Goal: Task Accomplishment & Management: Use online tool/utility

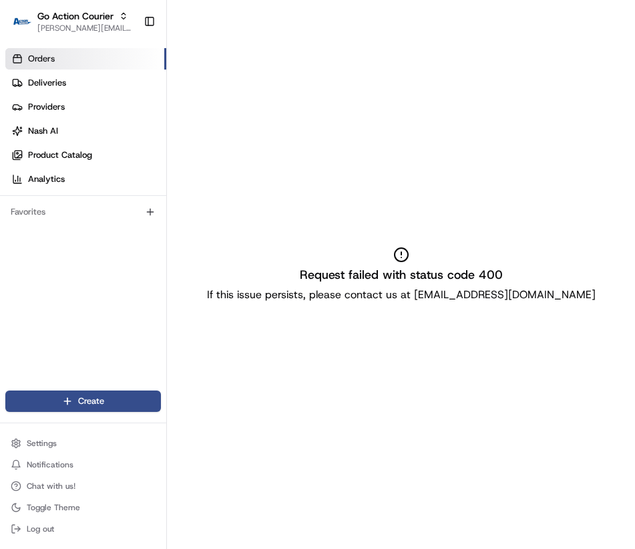
click at [547, 302] on p "If this issue persists, please contact us at support@usenash.com" at bounding box center [401, 295] width 389 height 16
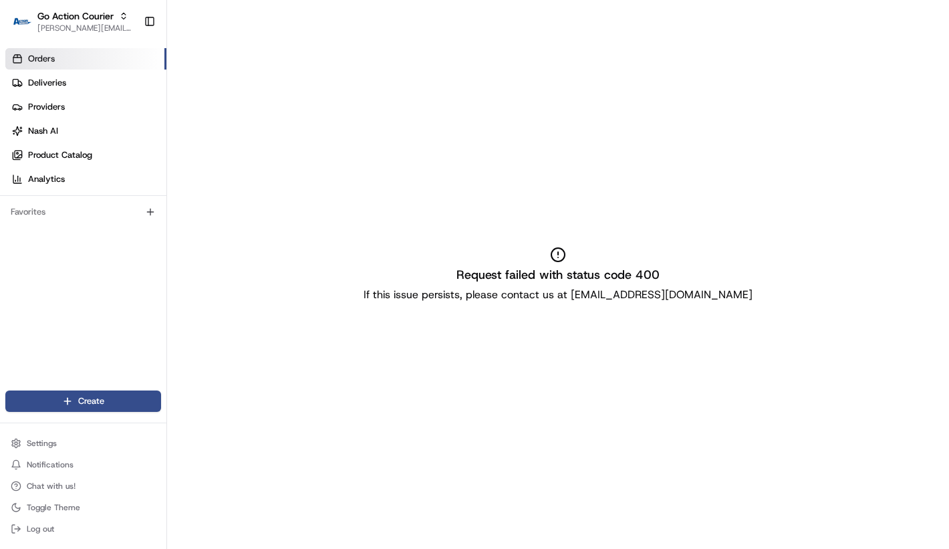
drag, startPoint x: 0, startPoint y: 0, endPoint x: 124, endPoint y: 64, distance: 139.3
click at [124, 64] on link "Orders" at bounding box center [85, 58] width 161 height 21
click at [124, 76] on link "Deliveries" at bounding box center [85, 82] width 161 height 21
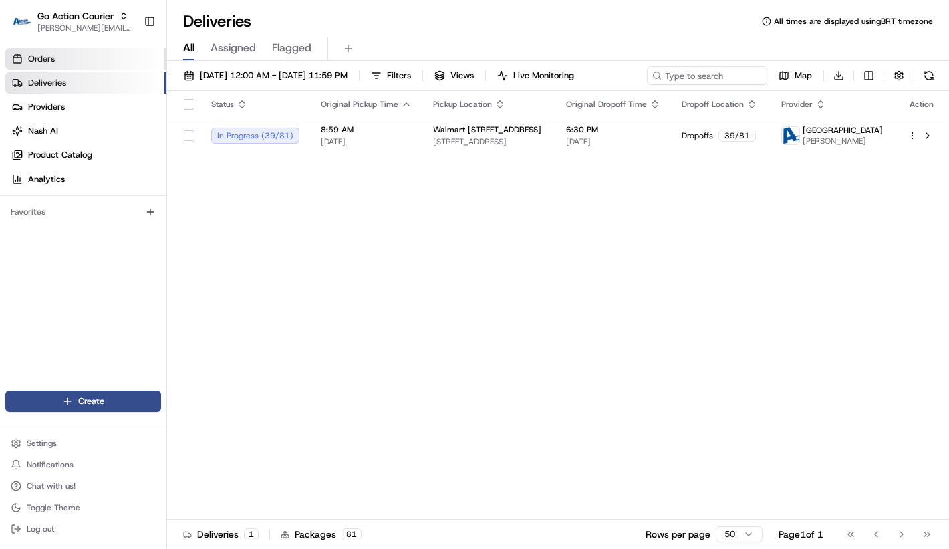
click at [116, 62] on link "Orders" at bounding box center [85, 58] width 161 height 21
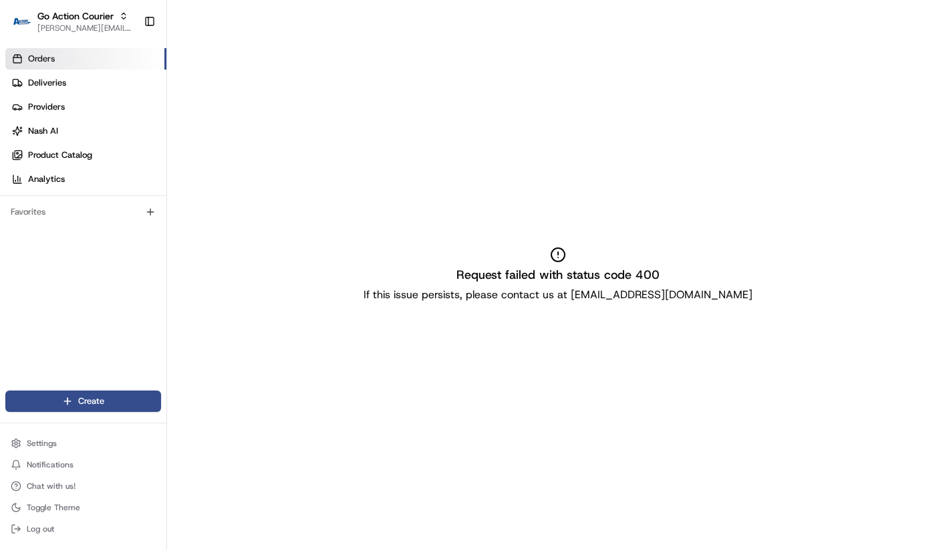
click at [100, 27] on span "[PERSON_NAME][EMAIL_ADDRESS][DOMAIN_NAME]" at bounding box center [85, 28] width 96 height 11
type input "coles ci"
drag, startPoint x: 124, startPoint y: 64, endPoint x: 72, endPoint y: 32, distance: 60.6
click at [72, 32] on span "[PERSON_NAME][EMAIL_ADDRESS][DOMAIN_NAME]" at bounding box center [85, 28] width 96 height 11
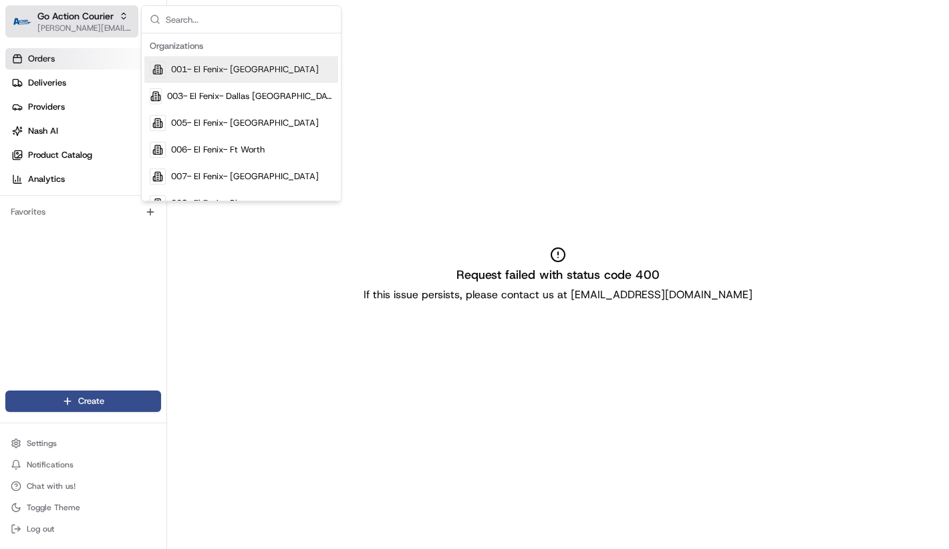
click at [234, 154] on span "006- El Fenix- Ft Worth" at bounding box center [218, 150] width 94 height 12
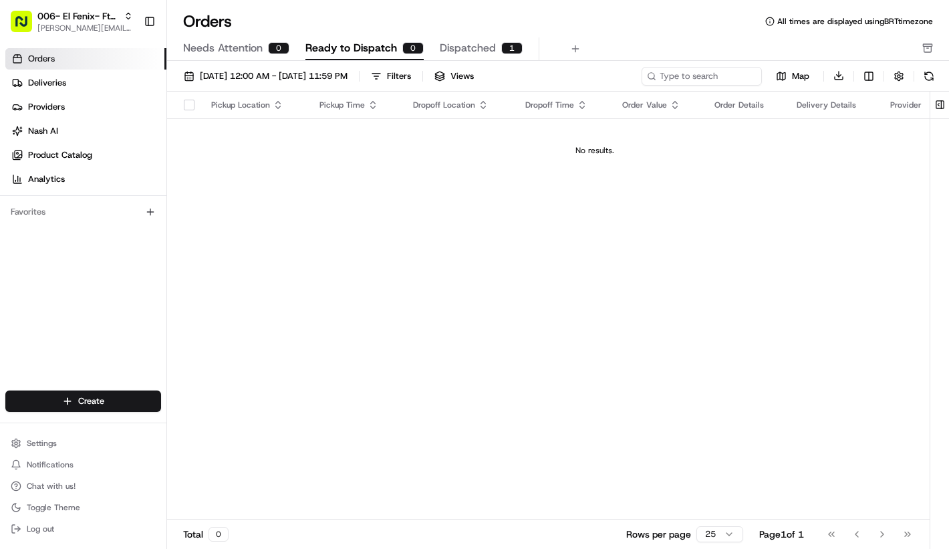
click at [99, 29] on span "[PERSON_NAME][EMAIL_ADDRESS][DOMAIN_NAME]" at bounding box center [85, 28] width 96 height 11
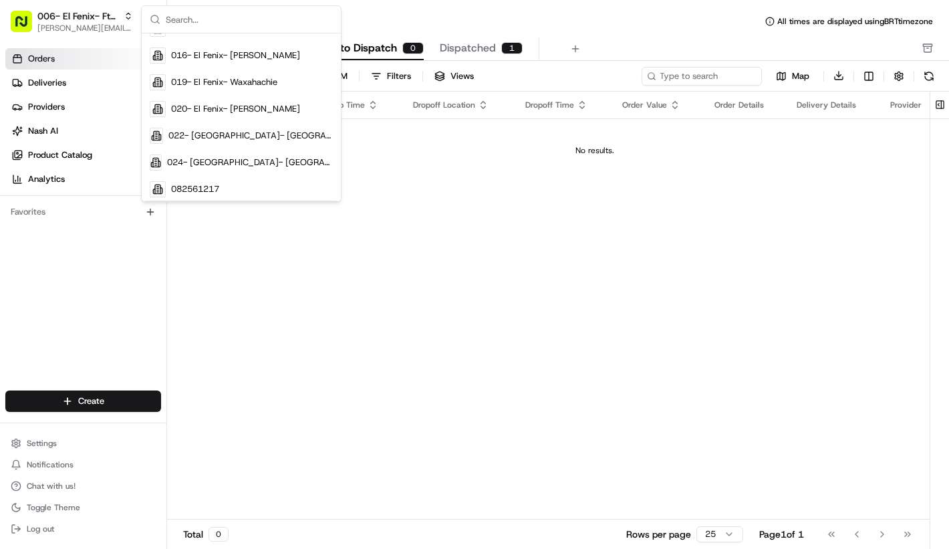
scroll to position [258, 0]
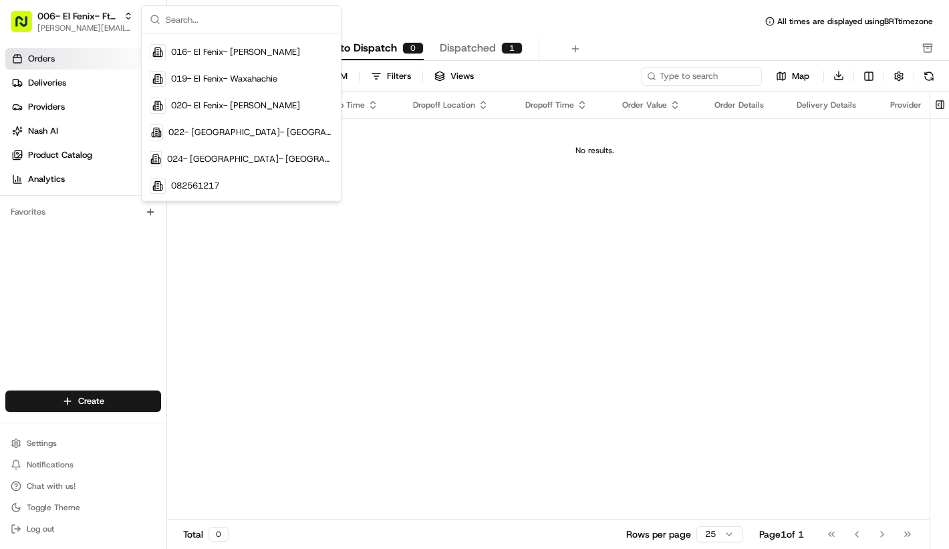
drag, startPoint x: 72, startPoint y: 32, endPoint x: 205, endPoint y: 134, distance: 167.3
click at [205, 134] on span "022- El Fenix- Weatherford" at bounding box center [250, 132] width 165 height 12
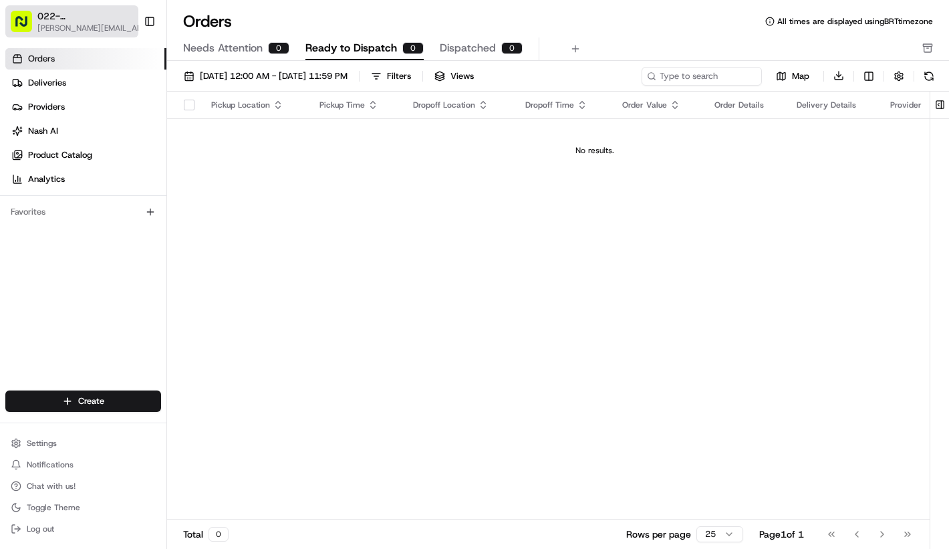
drag, startPoint x: 205, startPoint y: 134, endPoint x: 101, endPoint y: 23, distance: 152.2
click at [101, 23] on span "[PERSON_NAME][EMAIL_ADDRESS][DOMAIN_NAME]" at bounding box center [93, 28] width 112 height 11
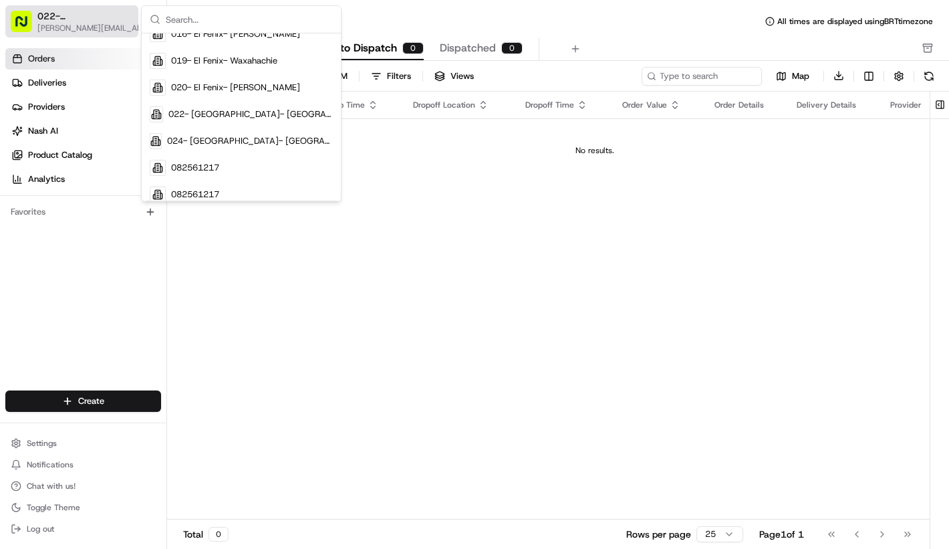
scroll to position [359, 0]
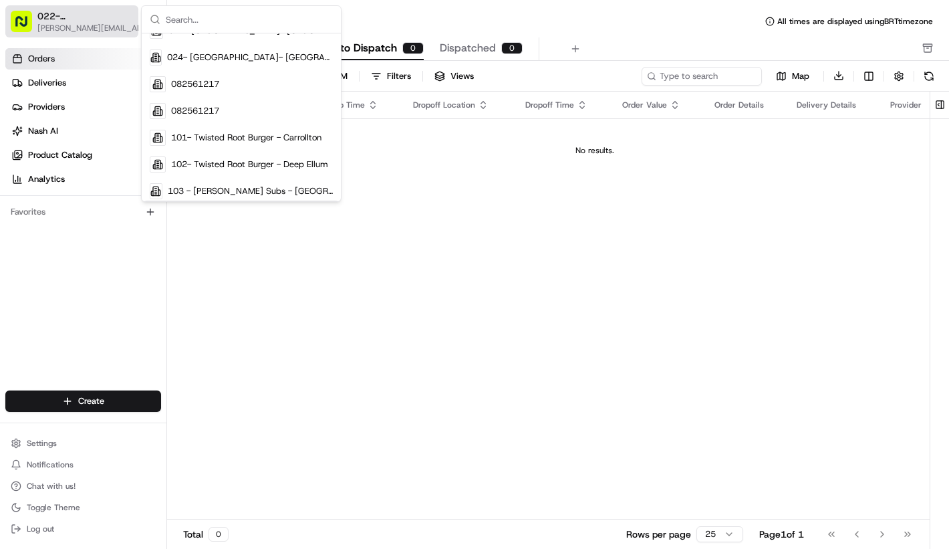
type input "c"
type input "go ac"
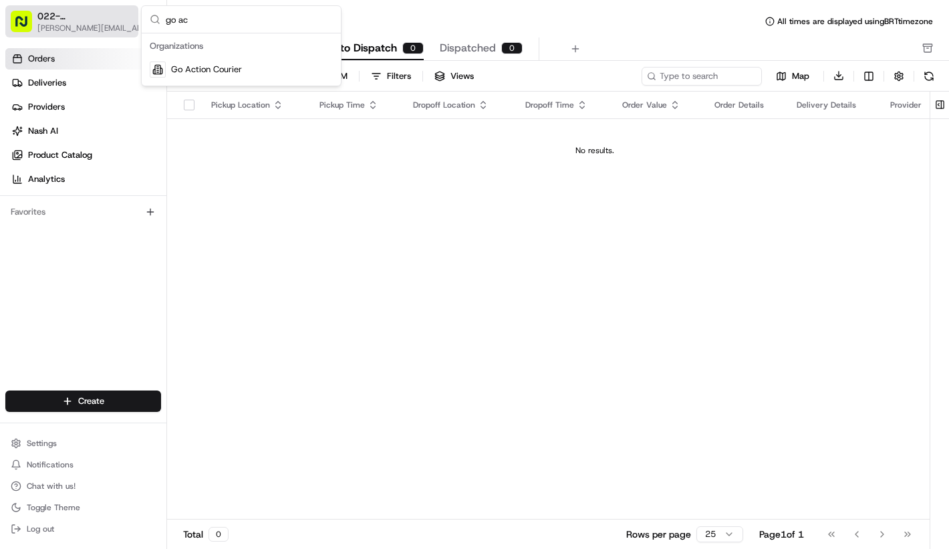
scroll to position [0, 0]
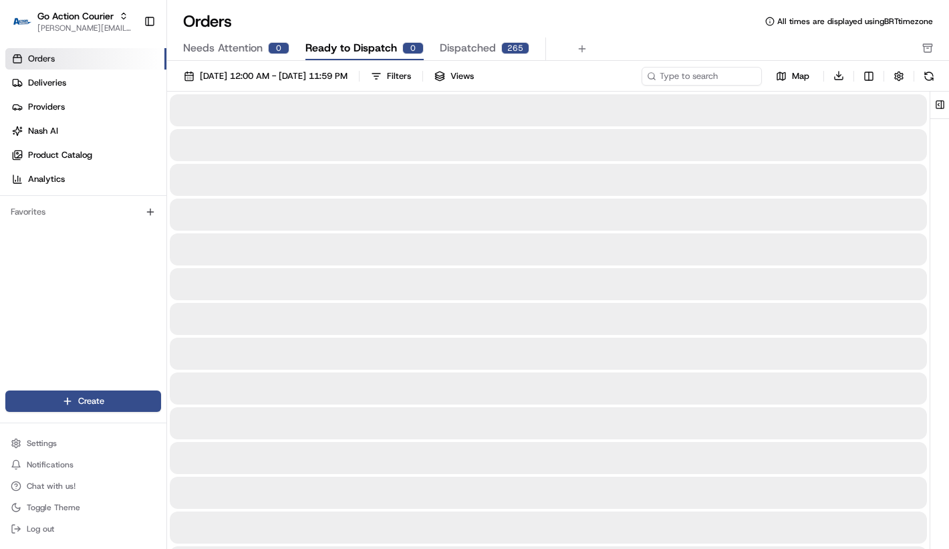
click at [114, 78] on link "Deliveries" at bounding box center [85, 82] width 161 height 21
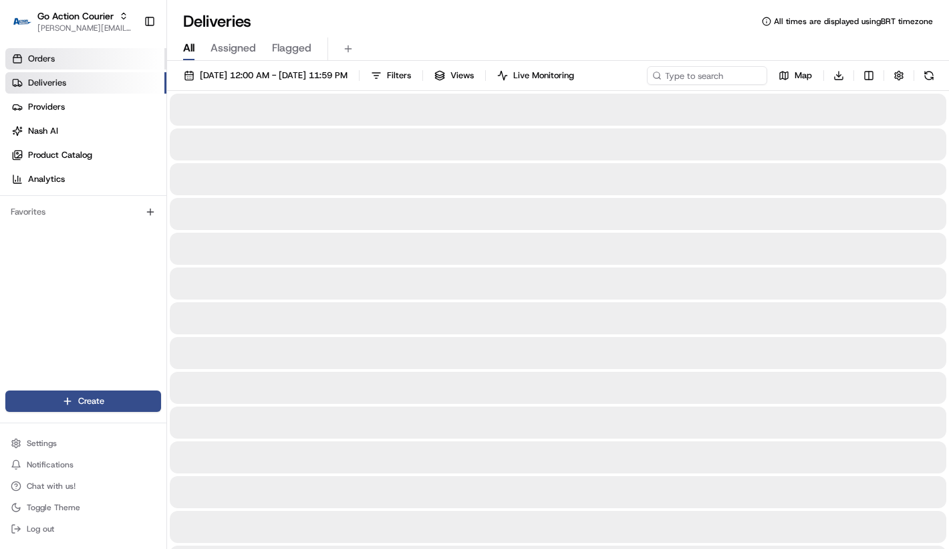
drag, startPoint x: 101, startPoint y: 23, endPoint x: 106, endPoint y: 67, distance: 45.0
click at [106, 67] on link "Orders" at bounding box center [85, 58] width 161 height 21
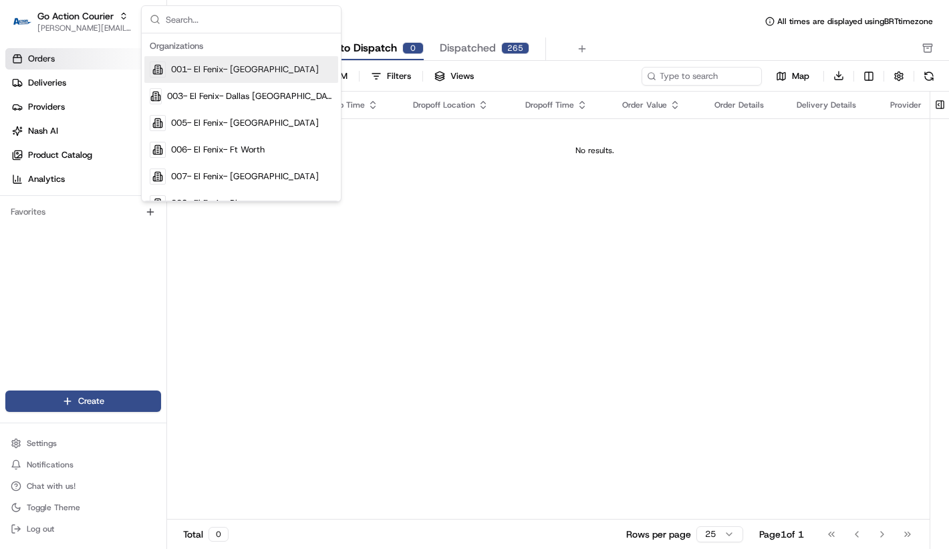
scroll to position [927, 0]
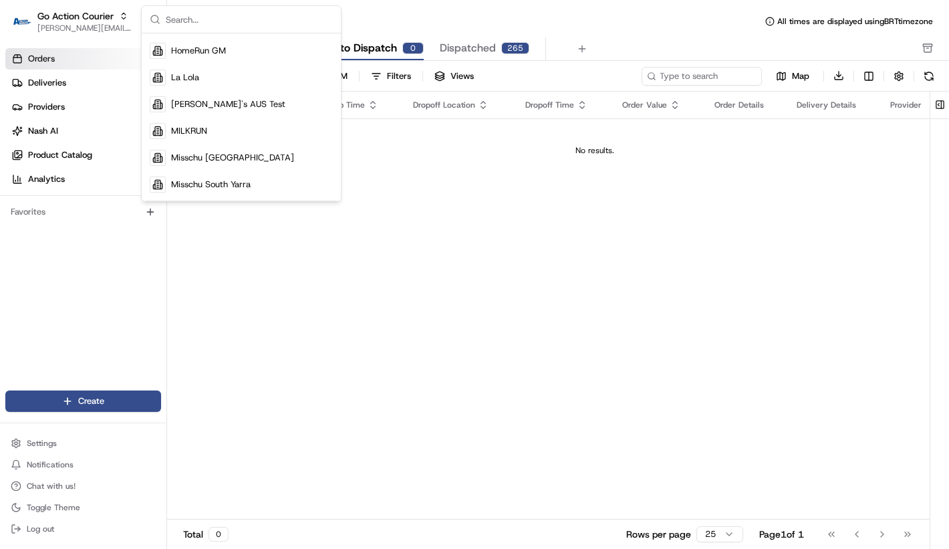
drag, startPoint x: 106, startPoint y: 67, endPoint x: 237, endPoint y: 125, distance: 143.0
click at [237, 125] on div "MILKRUN" at bounding box center [241, 131] width 194 height 27
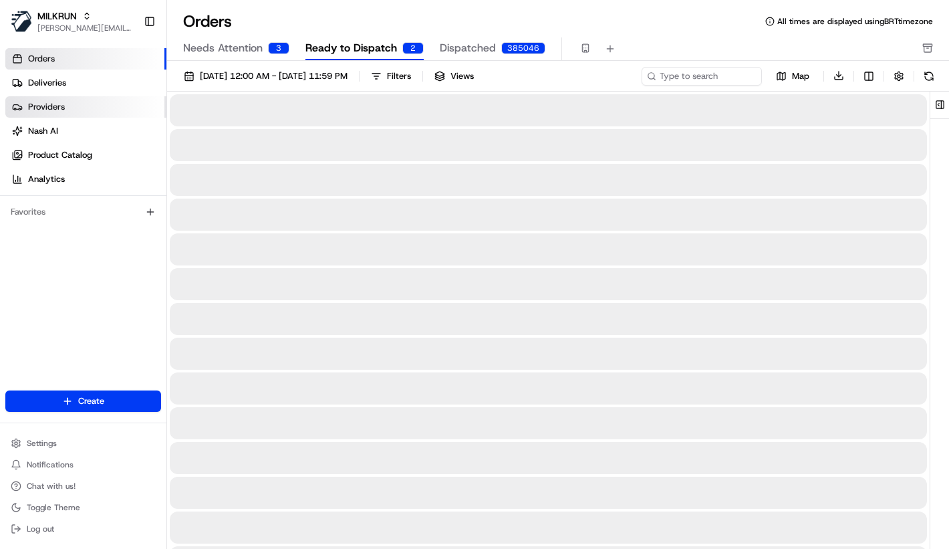
click at [87, 106] on link "Providers" at bounding box center [85, 106] width 161 height 21
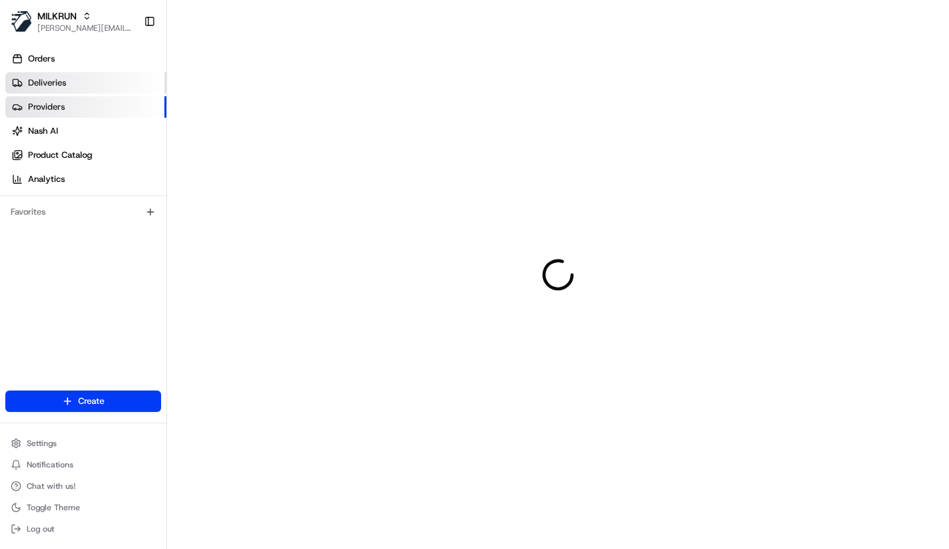
click at [92, 77] on link "Deliveries" at bounding box center [85, 82] width 161 height 21
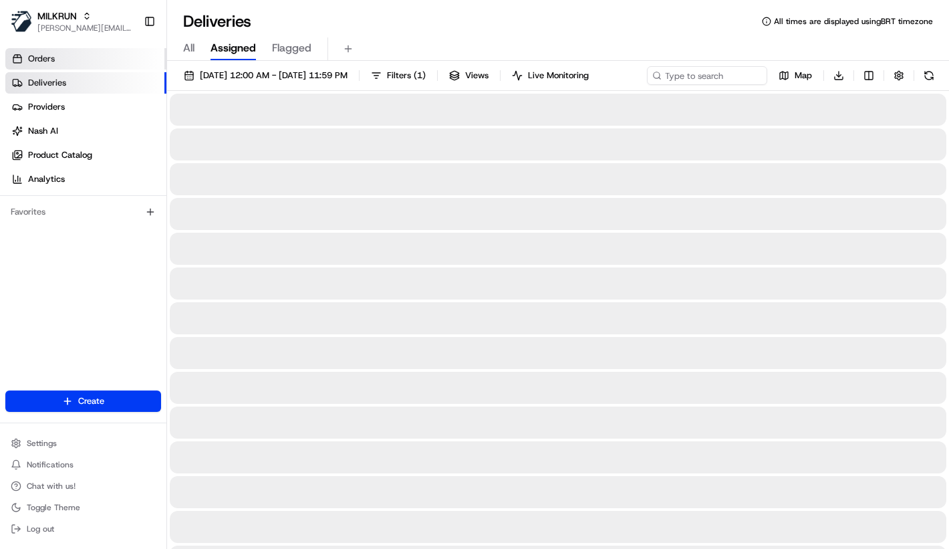
click at [92, 65] on link "Orders" at bounding box center [85, 58] width 161 height 21
